Goal: Task Accomplishment & Management: Complete application form

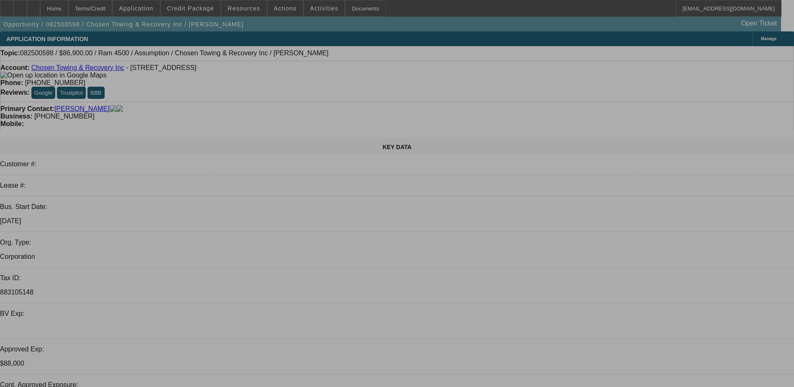
select select "0"
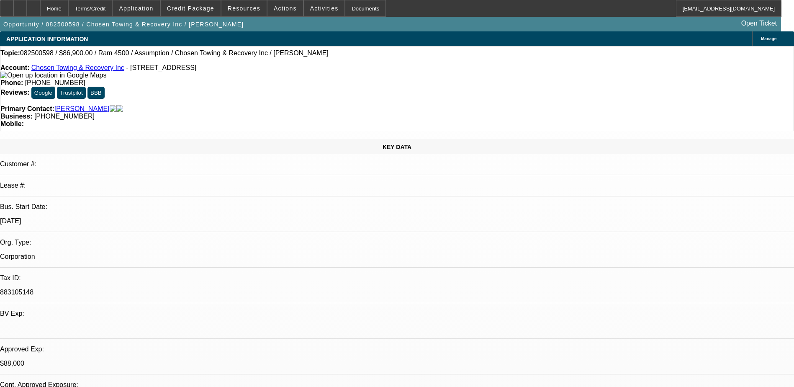
select select "0.1"
select select "0"
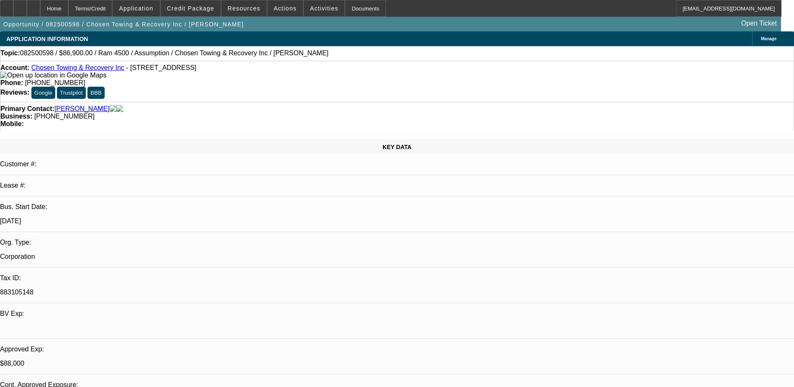
select select "0"
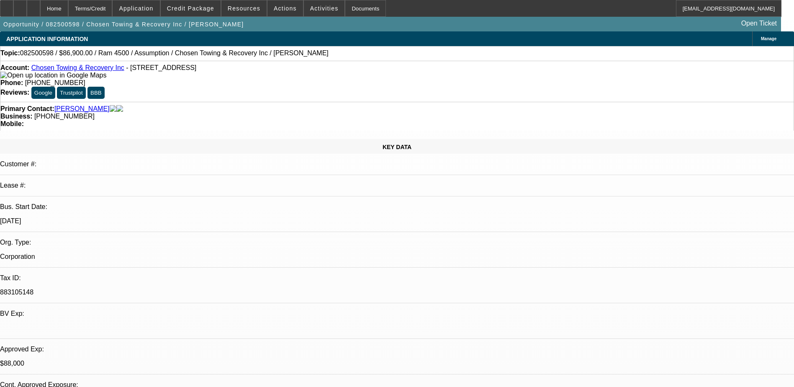
select select "1"
select select "4"
select select "1"
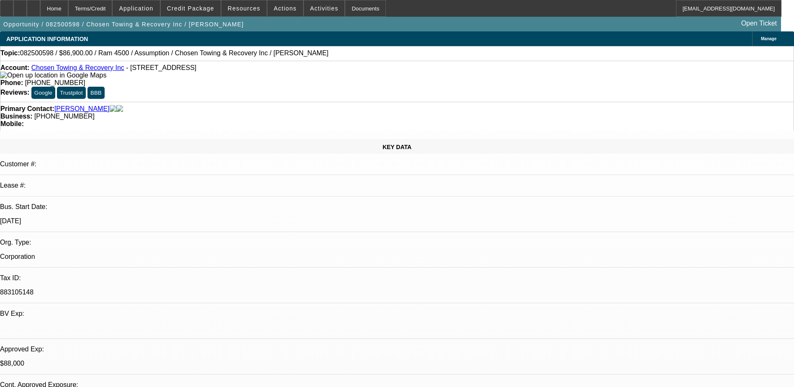
select select "6"
select select "1"
select select "6"
select select "1"
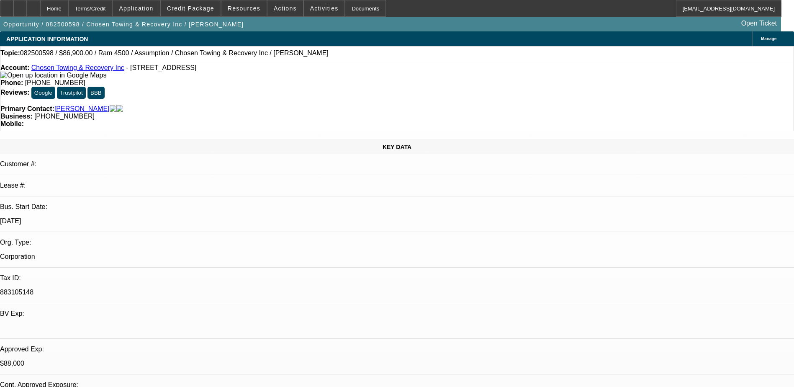
select select "1"
select select "6"
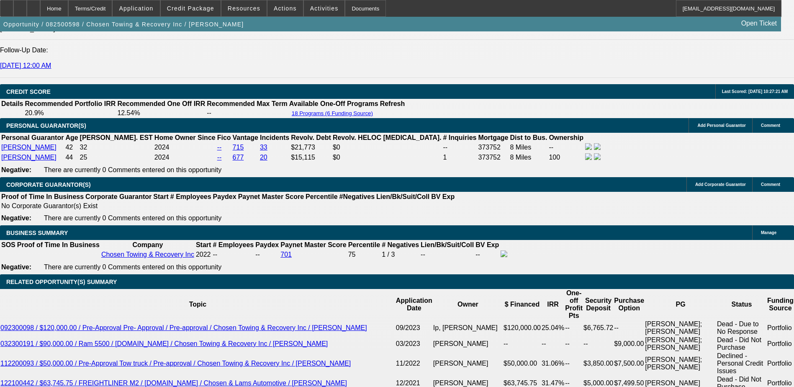
scroll to position [1340, 0]
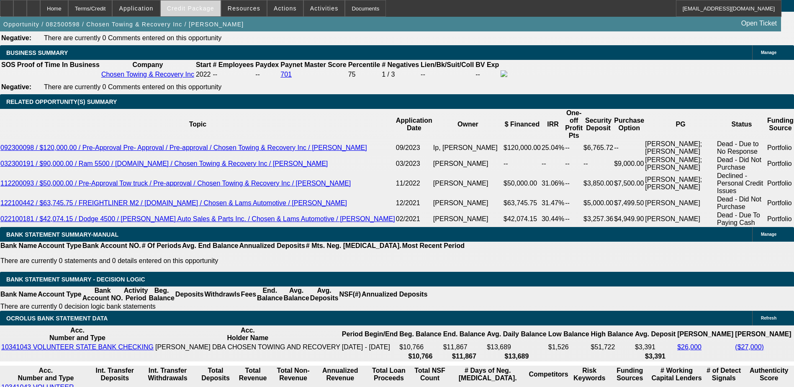
drag, startPoint x: 196, startPoint y: 10, endPoint x: 201, endPoint y: 13, distance: 5.5
click at [196, 10] on span "Credit Package" at bounding box center [190, 8] width 47 height 7
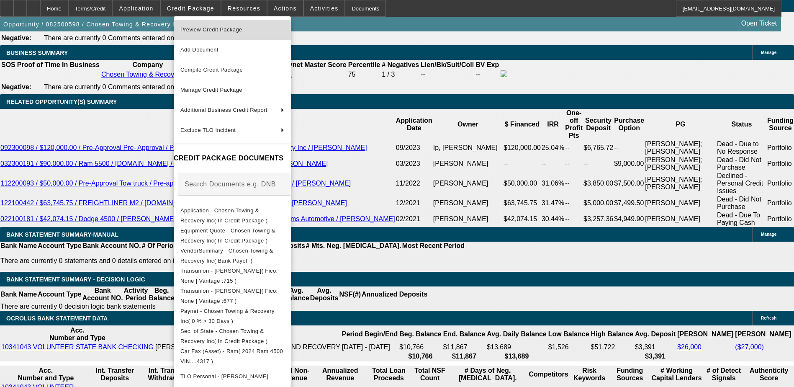
click at [245, 31] on span "Preview Credit Package" at bounding box center [232, 30] width 104 height 10
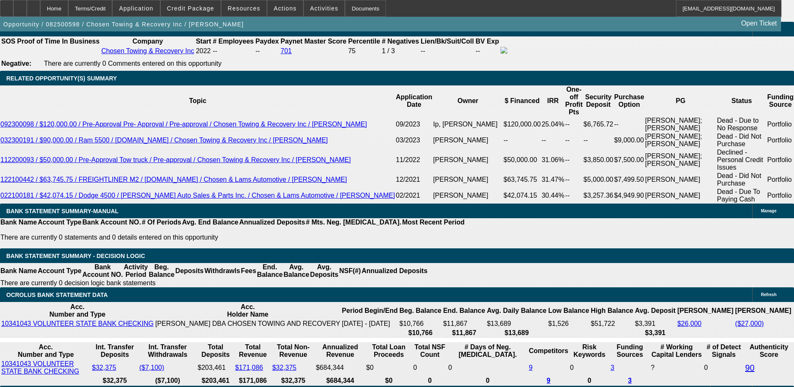
scroll to position [1382, 0]
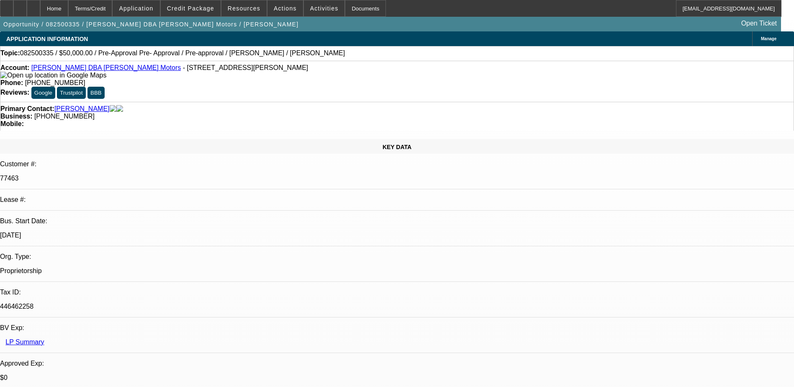
select select "0"
select select "6"
select select "0"
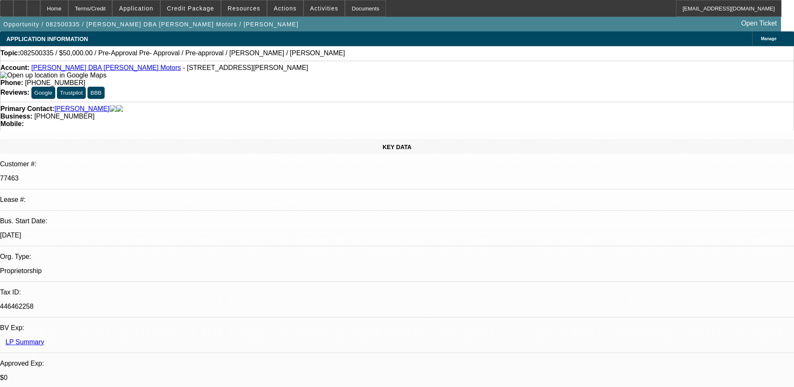
select select "0"
select select "6"
select select "0"
select select "2"
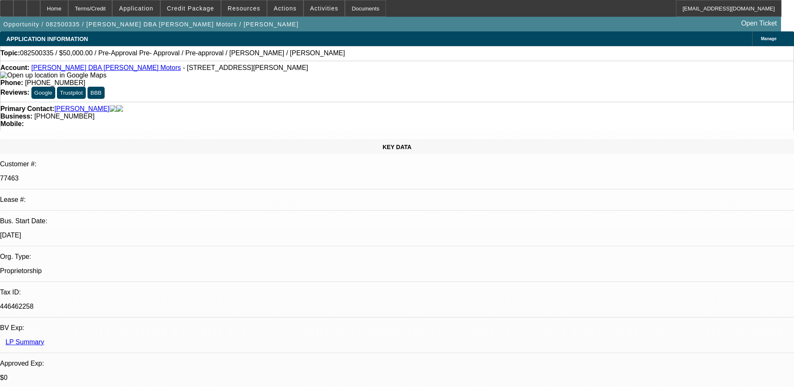
select select "2"
select select "0"
select select "6"
select select "0"
select select "2"
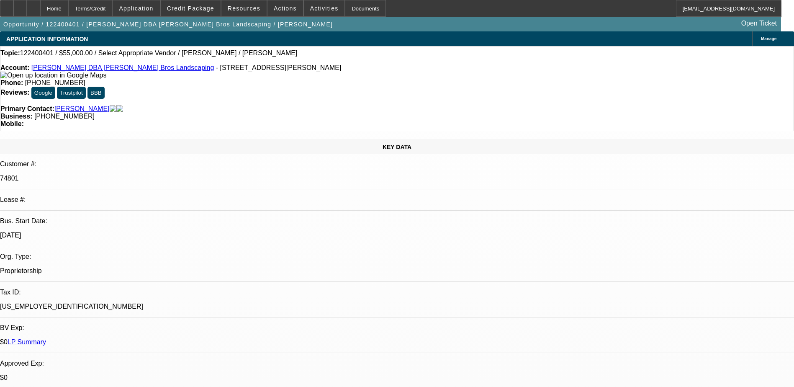
select select "2"
select select "0.1"
select select "4"
select select "0"
select select "2"
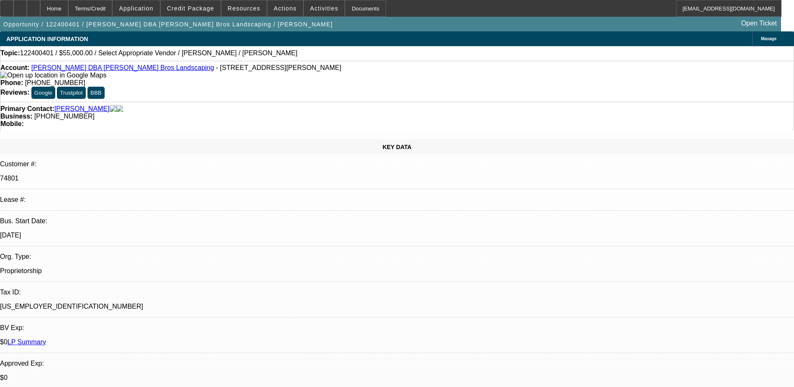
select select "2"
select select "0.1"
select select "4"
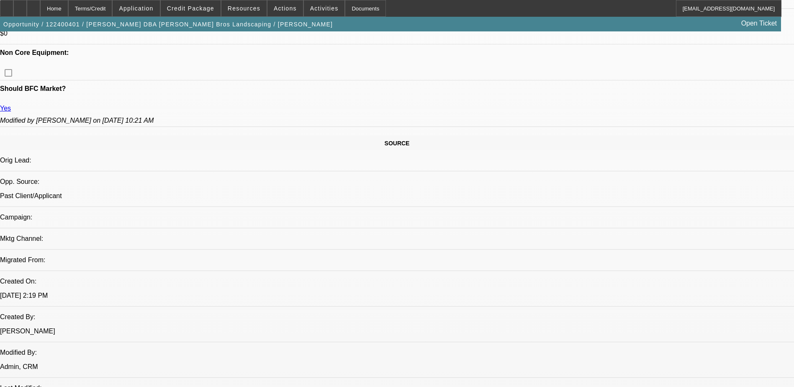
scroll to position [586, 0]
